Goal: Information Seeking & Learning: Learn about a topic

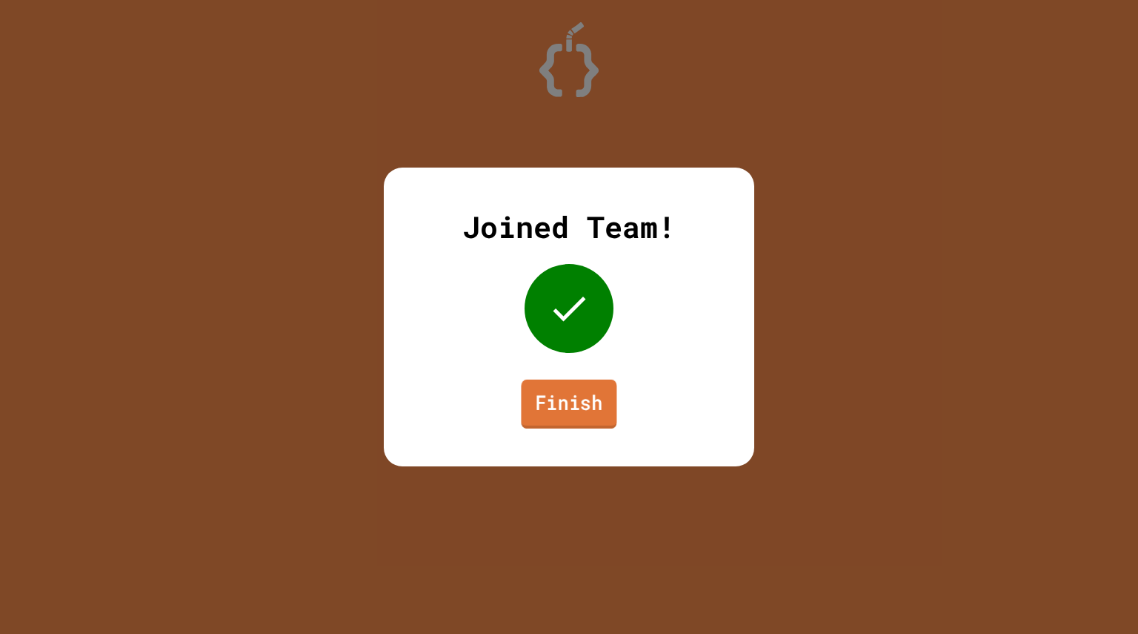
click at [573, 388] on link "Finish" at bounding box center [569, 403] width 96 height 49
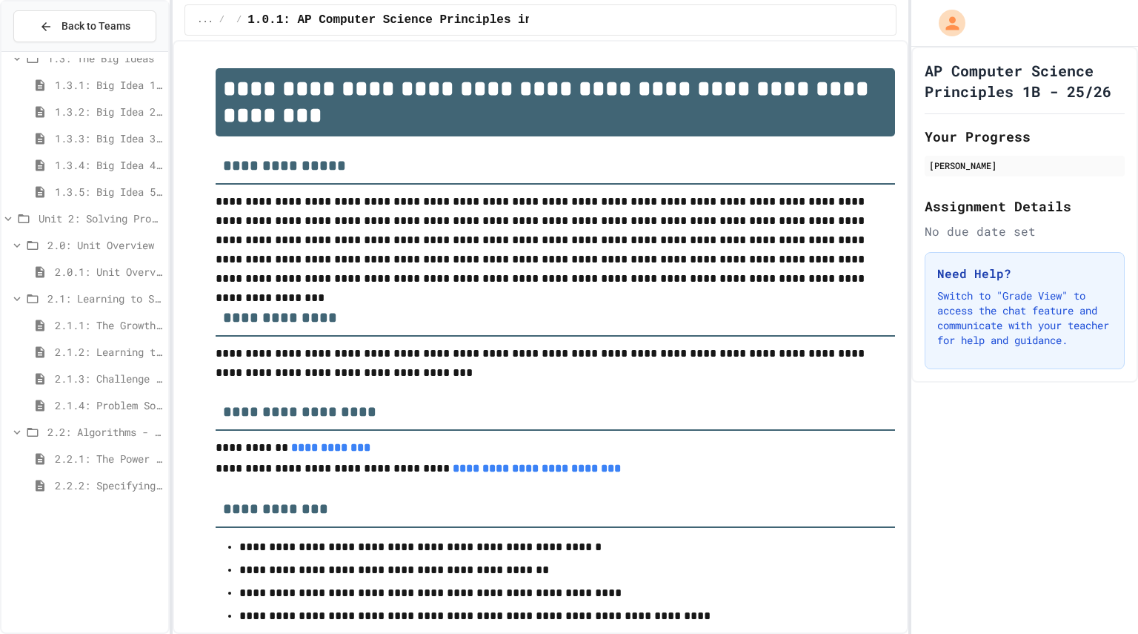
scroll to position [270, 0]
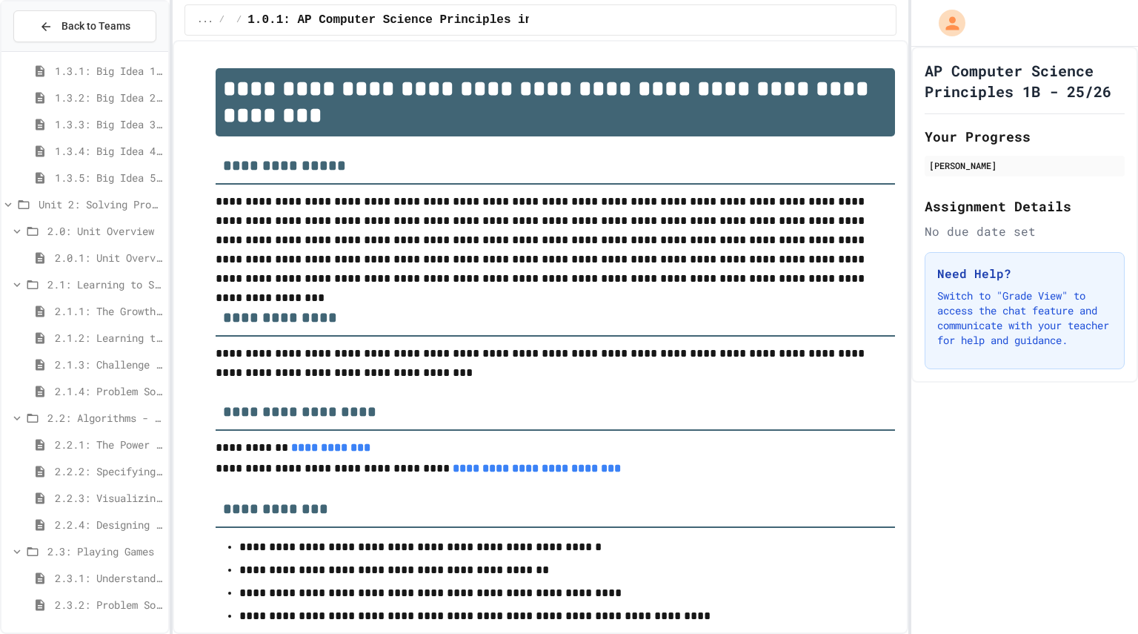
click at [110, 576] on span "2.3.1: Understanding Games with Flowcharts" at bounding box center [108, 578] width 107 height 16
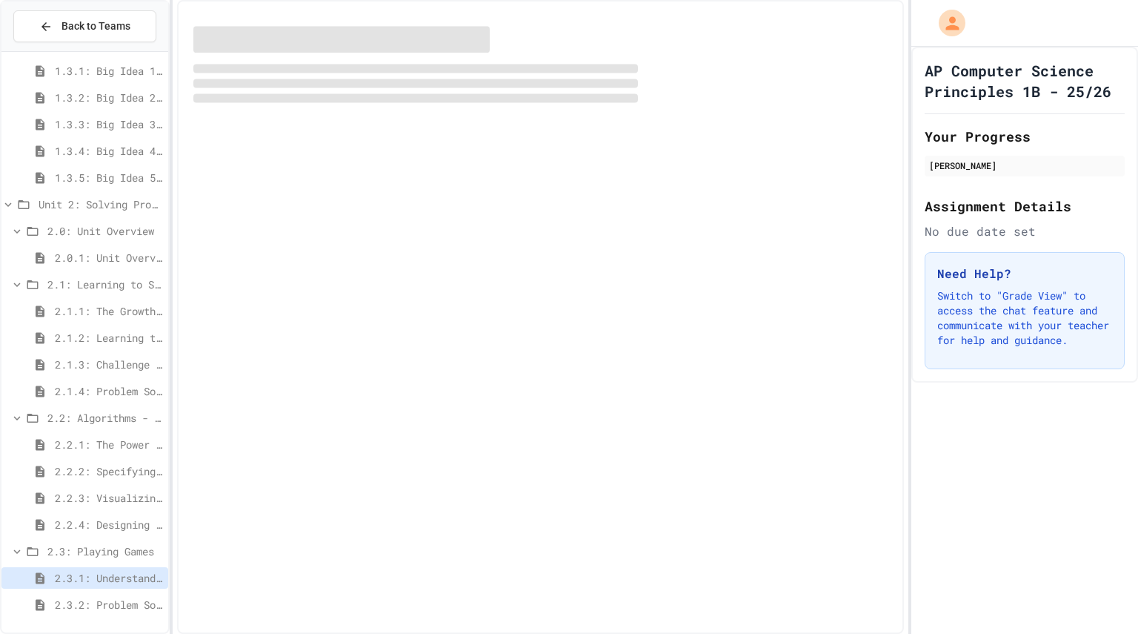
scroll to position [259, 0]
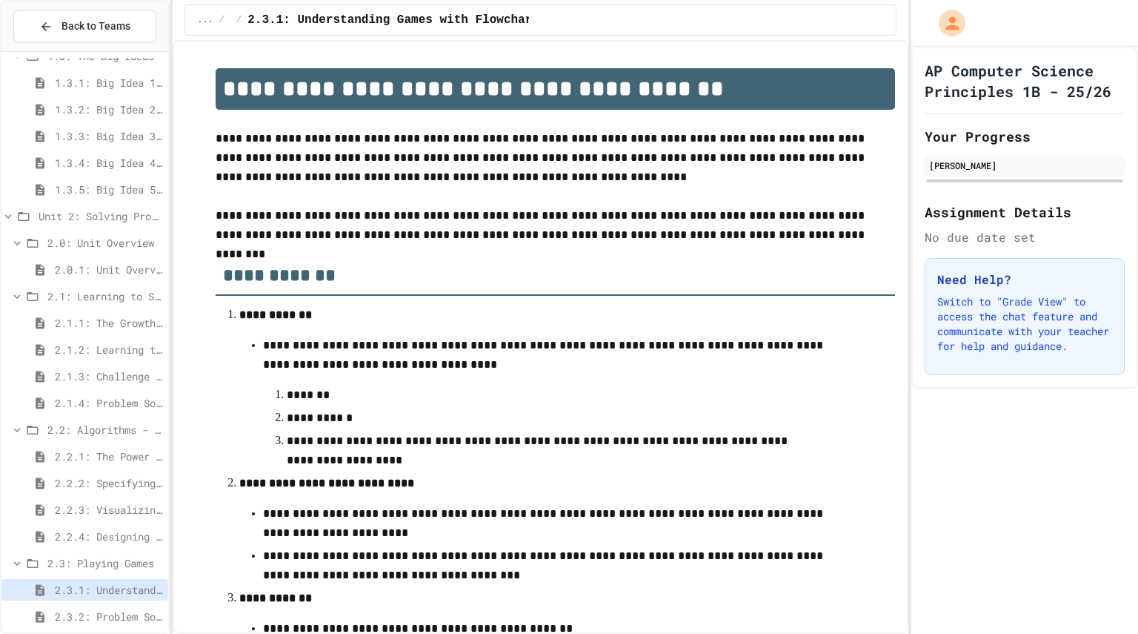
click at [102, 532] on span "2.2.4: Designing Flowcharts" at bounding box center [108, 536] width 107 height 16
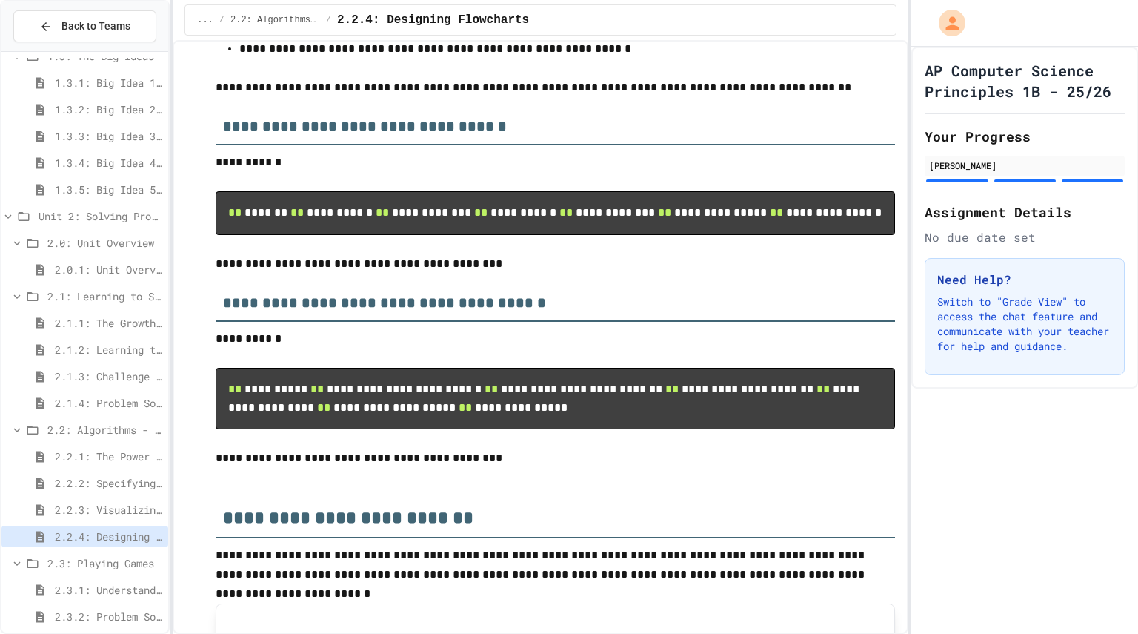
scroll to position [263, 0]
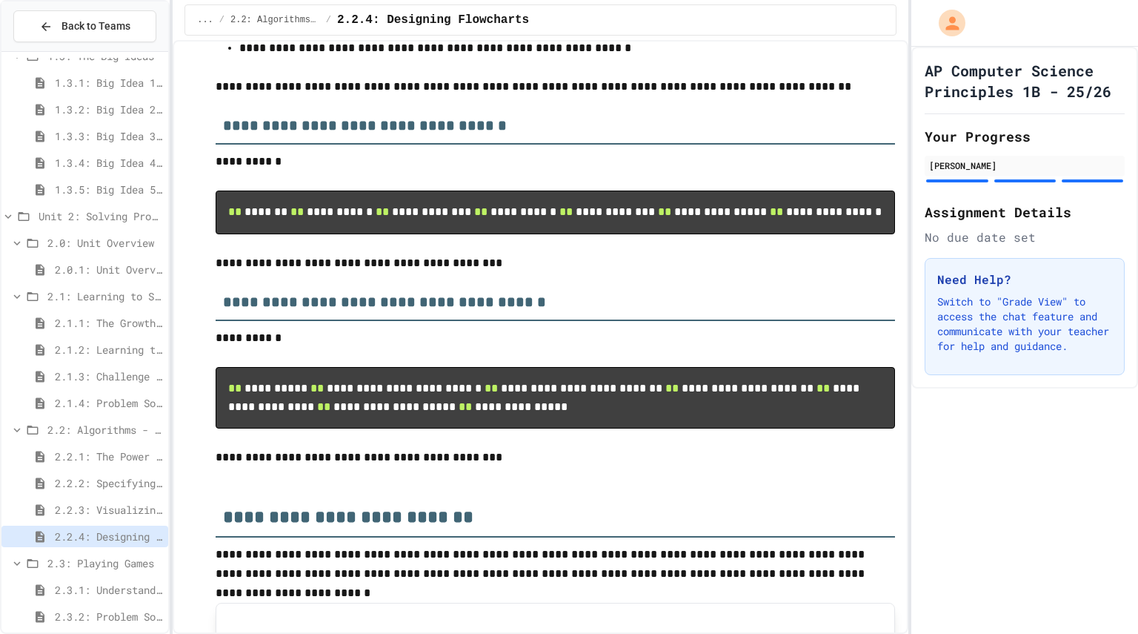
click at [324, 412] on code "**********" at bounding box center [545, 397] width 634 height 30
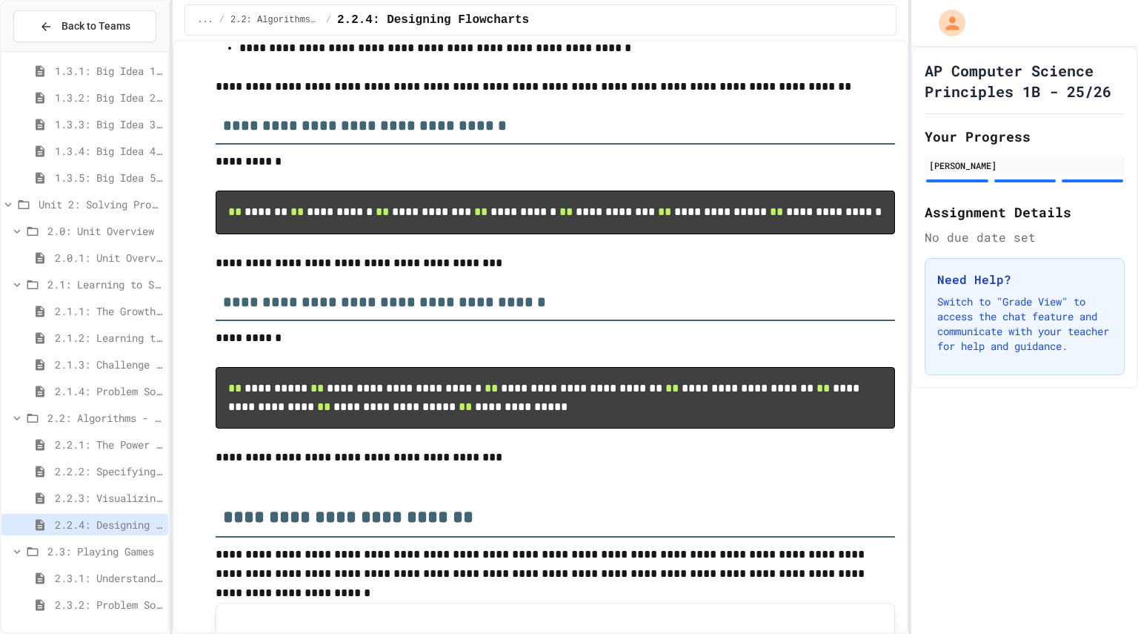
click at [98, 579] on span "2.3.1: Understanding Games with Flowcharts" at bounding box center [108, 578] width 107 height 16
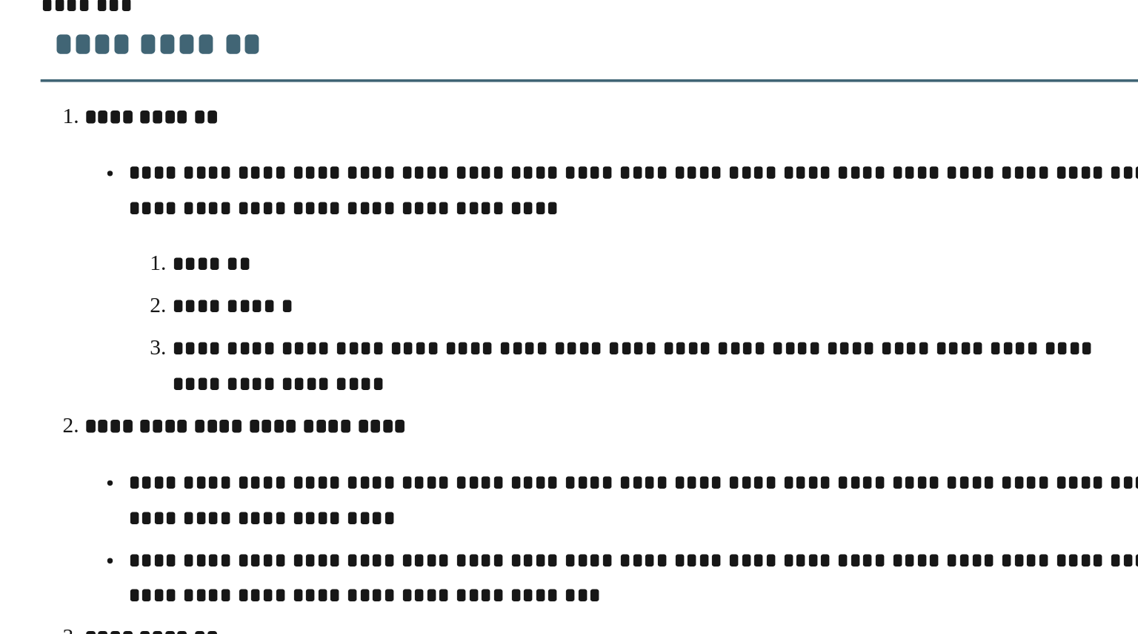
scroll to position [114, 0]
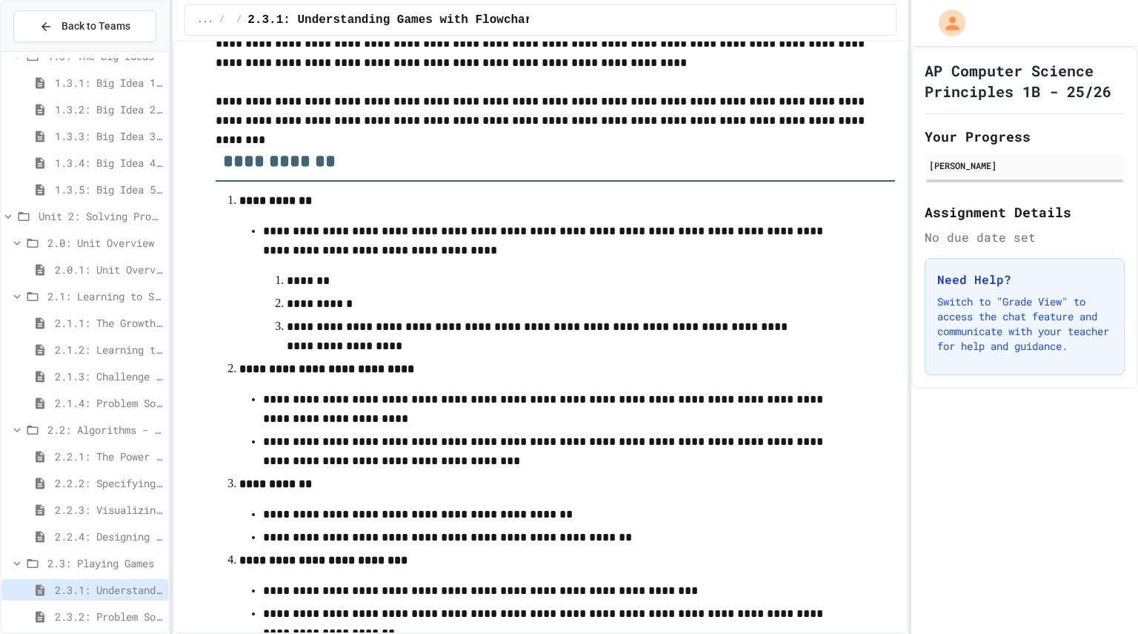
click at [127, 536] on span "2.2.4: Designing Flowcharts" at bounding box center [108, 536] width 107 height 16
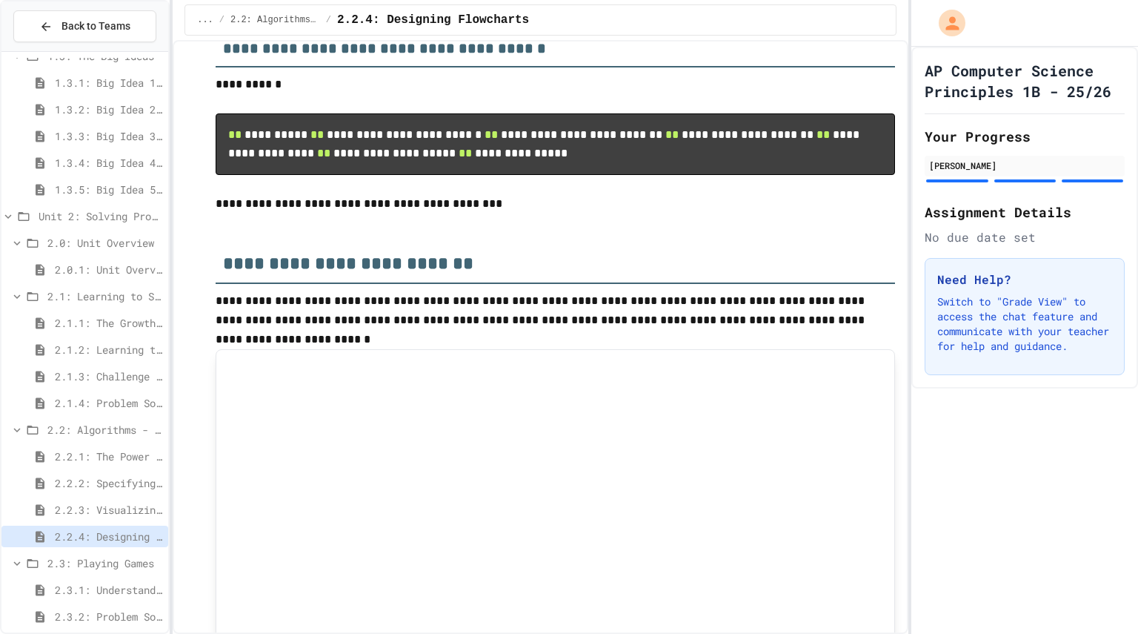
scroll to position [522, 0]
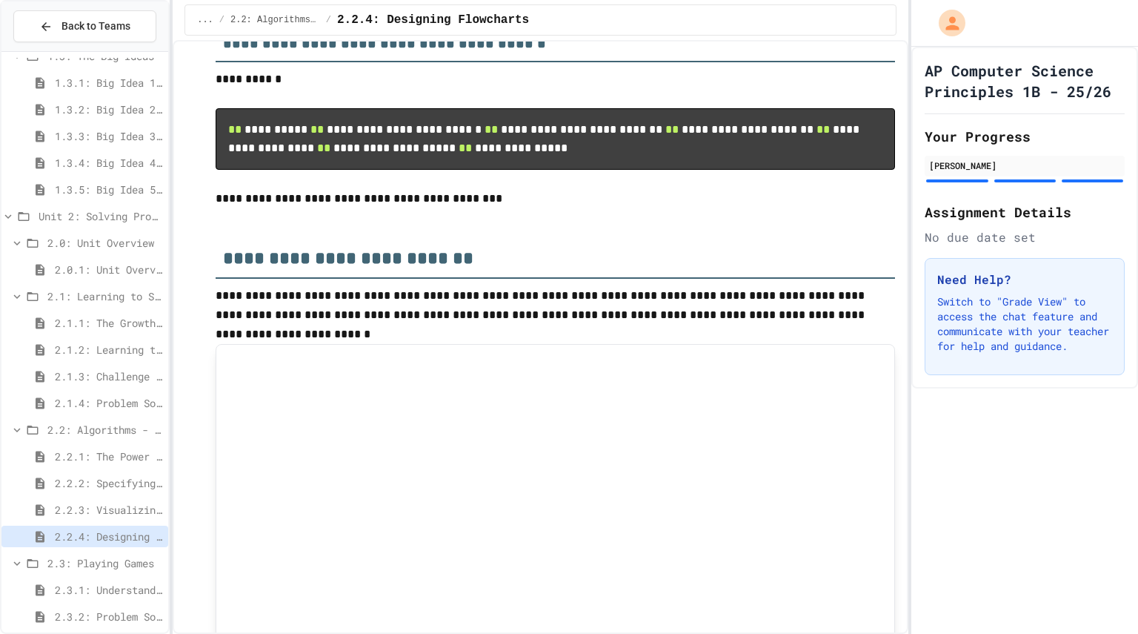
click at [88, 582] on span "2.3.1: Understanding Games with Flowcharts" at bounding box center [108, 590] width 107 height 16
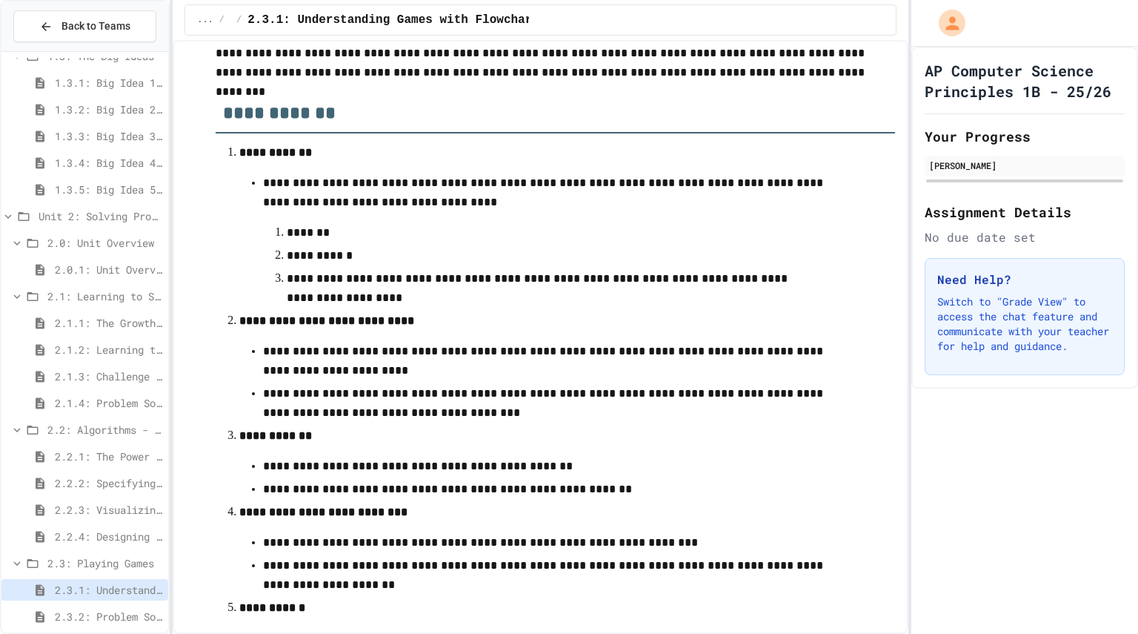
click at [87, 508] on span "2.2.3: Visualizing Logic with Flowcharts" at bounding box center [108, 510] width 107 height 16
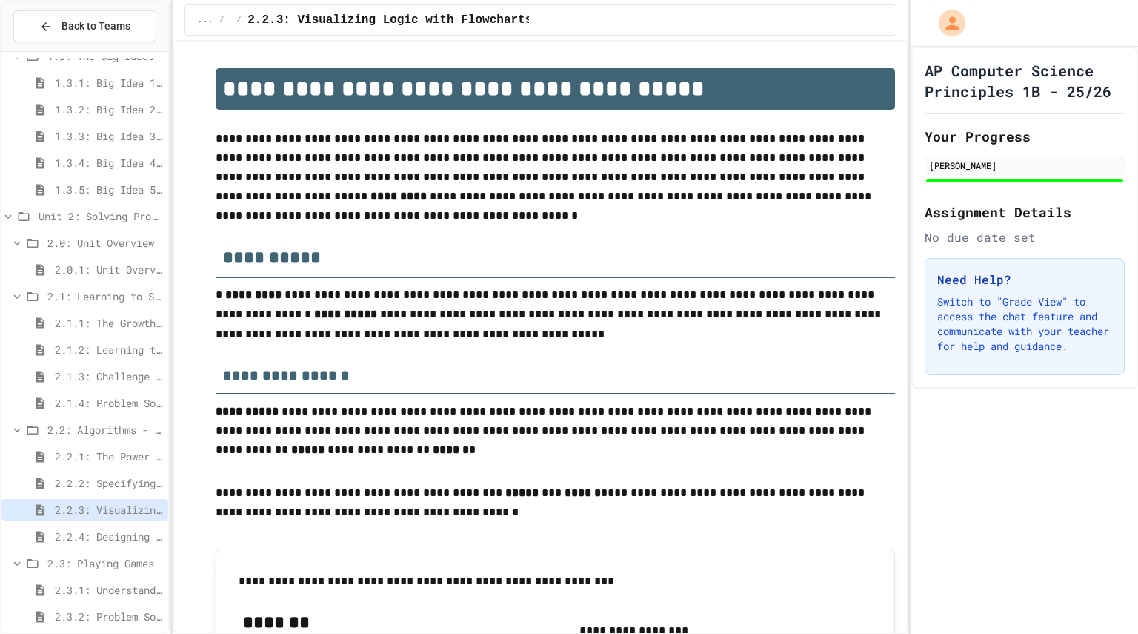
click at [110, 537] on span "2.2.4: Designing Flowcharts" at bounding box center [108, 536] width 107 height 16
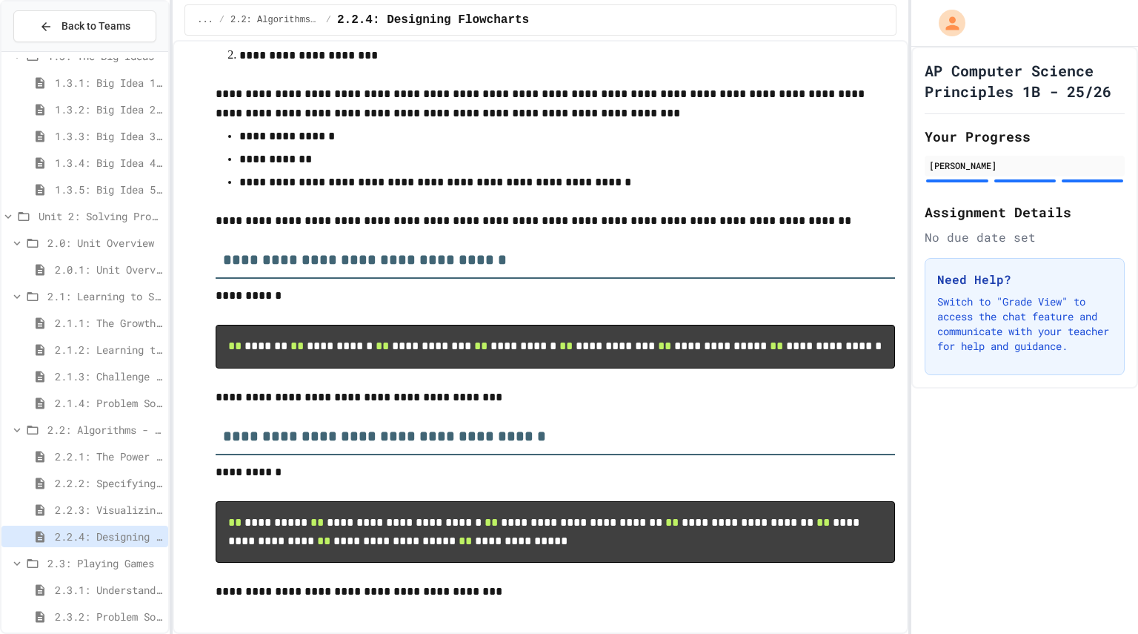
scroll to position [130, 0]
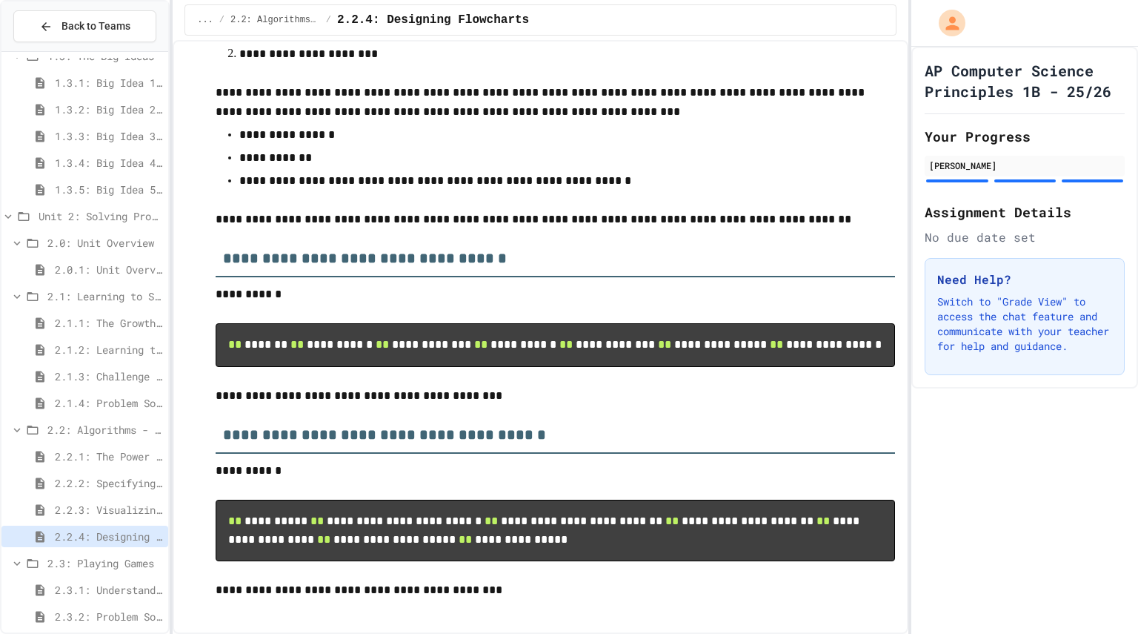
click at [88, 589] on span "2.3.1: Understanding Games with Flowcharts" at bounding box center [108, 590] width 107 height 16
